Goal: Find contact information: Find contact information

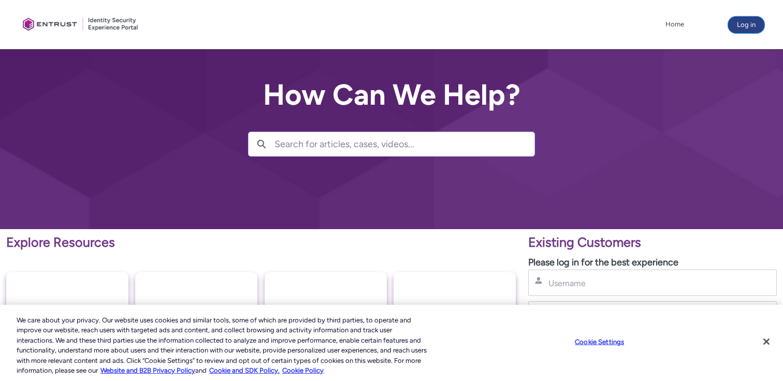
click at [754, 24] on button "Log in" at bounding box center [746, 25] width 36 height 17
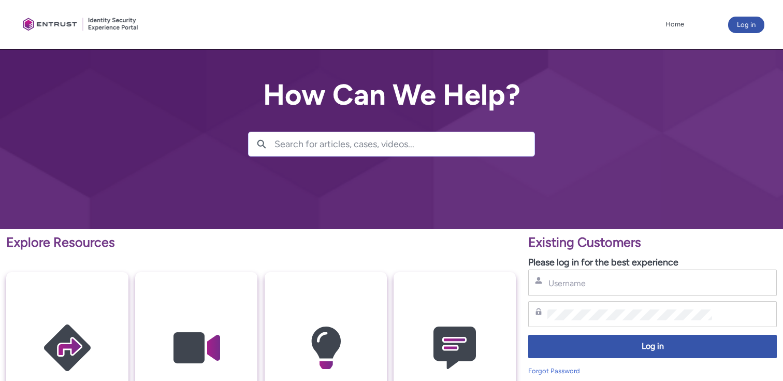
scroll to position [1, 0]
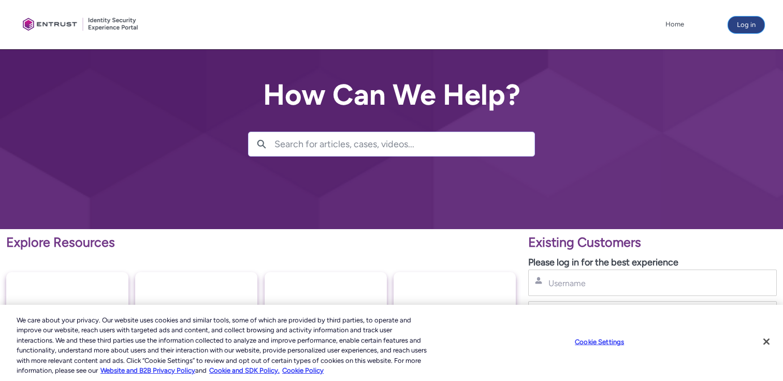
click at [741, 26] on button "Log in" at bounding box center [746, 25] width 36 height 17
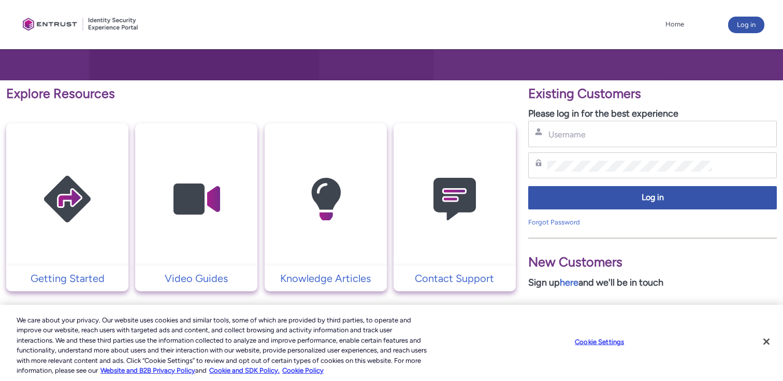
scroll to position [146, 0]
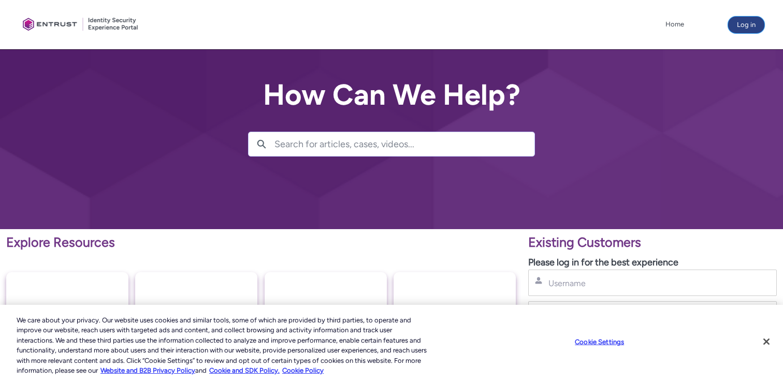
click at [743, 25] on button "Log in" at bounding box center [746, 25] width 36 height 17
click at [601, 284] on input "Username" at bounding box center [630, 283] width 165 height 11
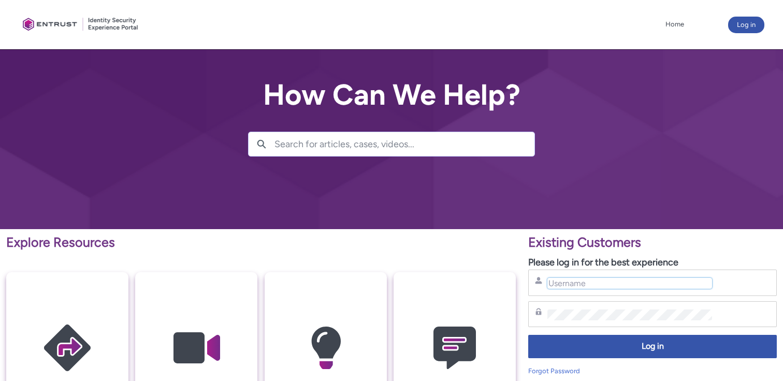
click at [601, 279] on input "Username" at bounding box center [630, 283] width 165 height 11
paste input "[EMAIL_ADDRESS][DOMAIN_NAME]"
type input "vmaksimovski@ramp.com"
click at [564, 304] on div "Password" at bounding box center [652, 314] width 249 height 26
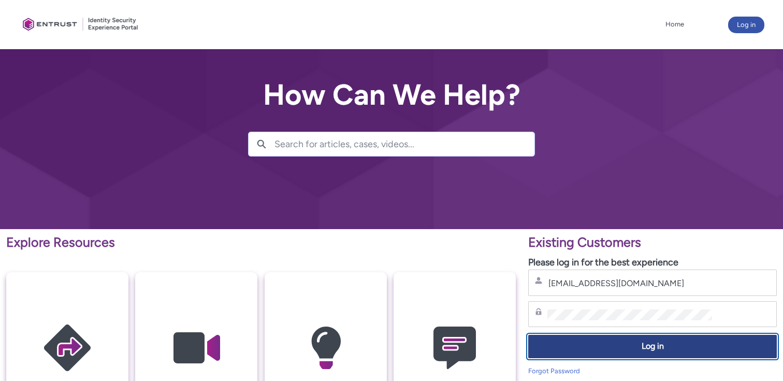
click at [585, 346] on span "Log in" at bounding box center [652, 346] width 235 height 12
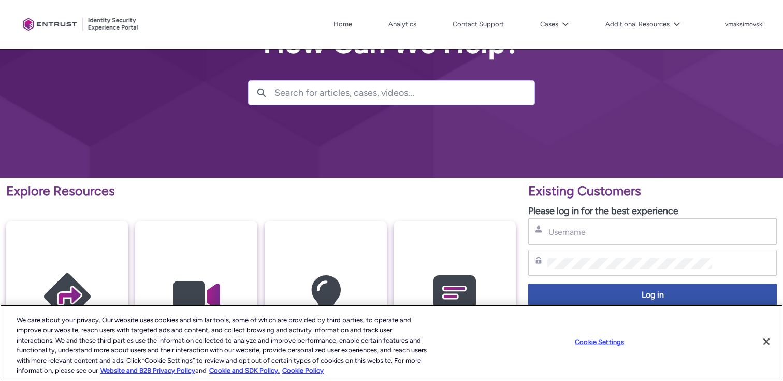
scroll to position [64, 0]
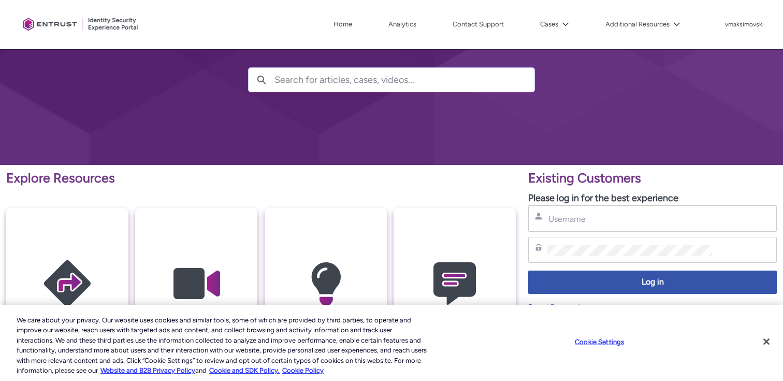
drag, startPoint x: 597, startPoint y: 209, endPoint x: 596, endPoint y: 221, distance: 12.0
click at [597, 209] on div "Username" at bounding box center [652, 218] width 249 height 26
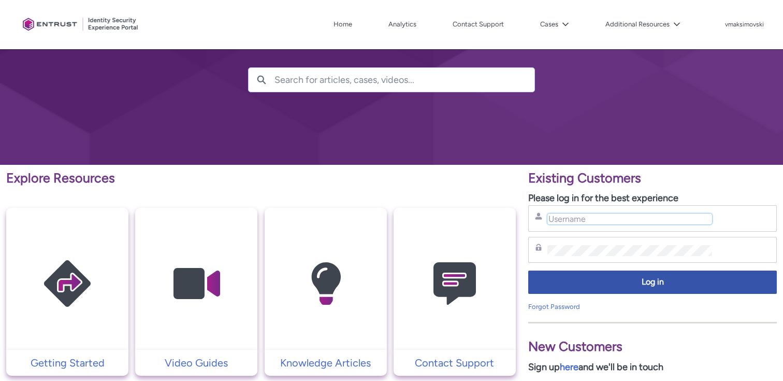
click at [596, 223] on input "Username" at bounding box center [630, 218] width 165 height 11
click at [458, 22] on link "Contact Support" at bounding box center [478, 25] width 56 height 16
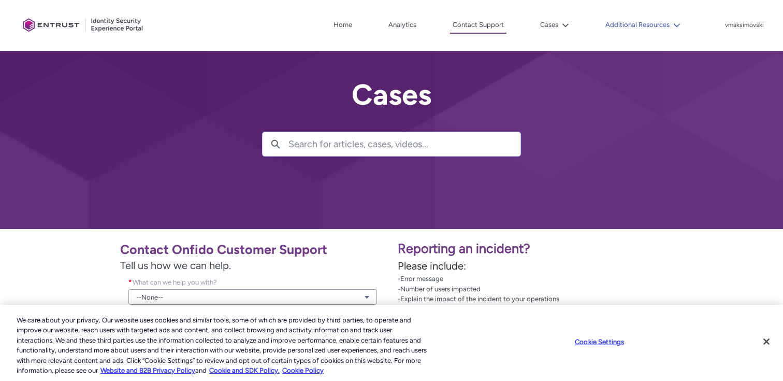
click at [662, 26] on button "Additional Resources" at bounding box center [643, 25] width 80 height 16
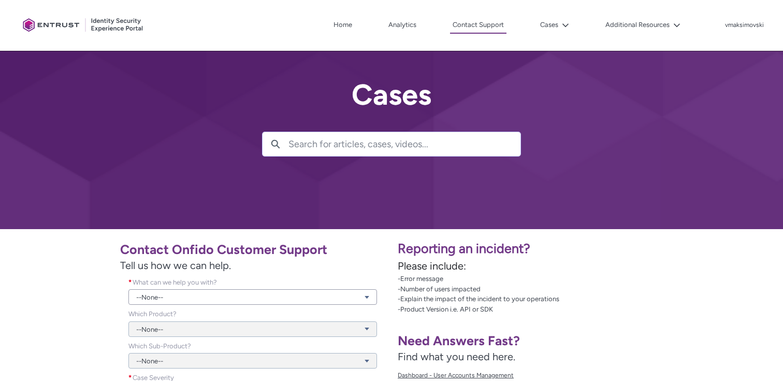
drag, startPoint x: 230, startPoint y: 200, endPoint x: 235, endPoint y: 201, distance: 5.2
click at [231, 201] on div at bounding box center [391, 114] width 783 height 229
click at [162, 189] on div at bounding box center [391, 114] width 783 height 229
